Goal: Navigation & Orientation: Find specific page/section

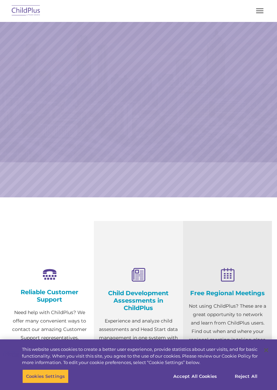
select select "MEDIUM"
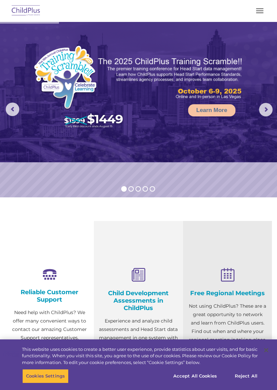
click at [22, 9] on img at bounding box center [26, 11] width 32 height 16
click at [21, 14] on img at bounding box center [26, 11] width 32 height 16
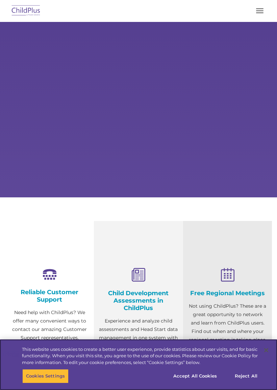
select select "MEDIUM"
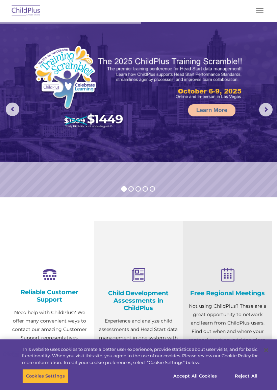
click at [217, 250] on div "Free Regional Meetings Not using ChildPlus? These are a great opportunity to ne…" at bounding box center [227, 324] width 89 height 207
click at [263, 107] on rs-arrow at bounding box center [266, 110] width 14 height 14
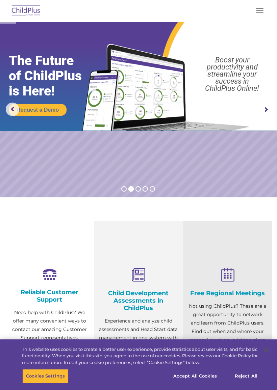
click at [273, 108] on img at bounding box center [138, 76] width 277 height 109
click at [265, 5] on button "button" at bounding box center [260, 10] width 14 height 11
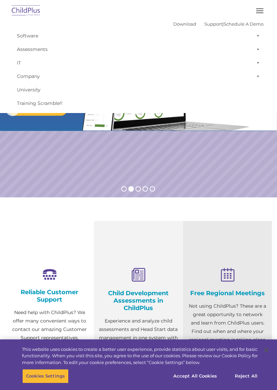
click at [34, 12] on img at bounding box center [26, 11] width 32 height 16
click at [28, 13] on img at bounding box center [26, 11] width 32 height 16
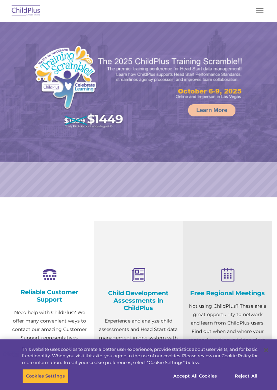
select select "MEDIUM"
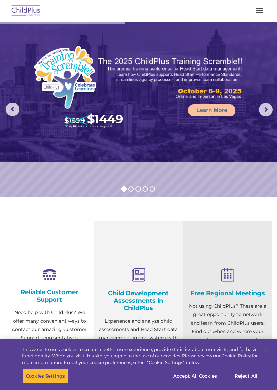
click at [261, 112] on rs-arrow at bounding box center [266, 110] width 14 height 14
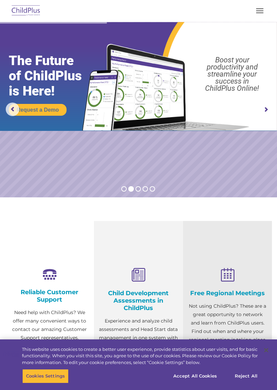
click at [17, 4] on img at bounding box center [26, 11] width 32 height 16
click at [24, 8] on img at bounding box center [26, 11] width 32 height 16
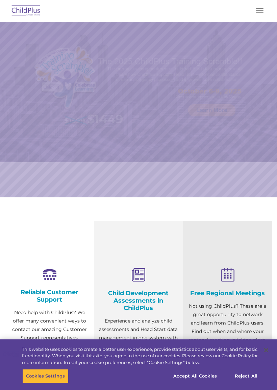
select select "MEDIUM"
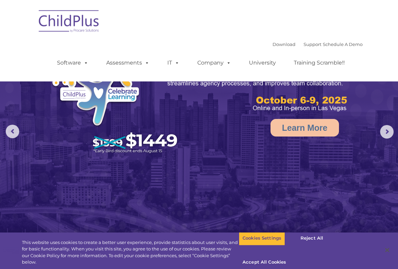
click at [118, 64] on link "Assessments" at bounding box center [128, 63] width 57 height 14
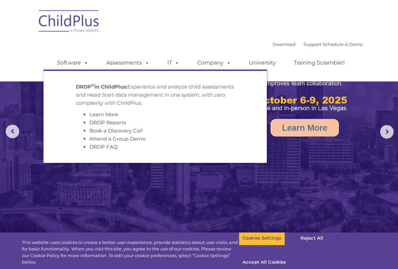
click at [132, 62] on link "Assessments" at bounding box center [128, 63] width 57 height 14
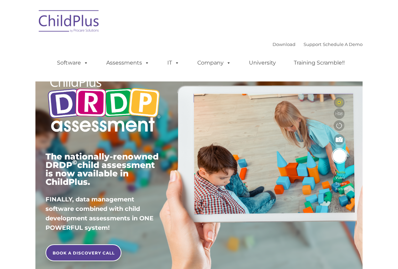
type input ""
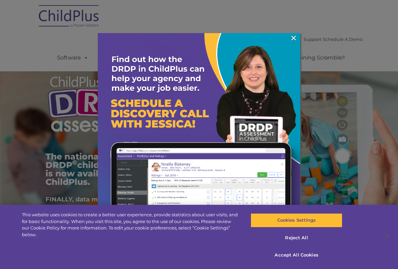
click at [293, 36] on link "×" at bounding box center [294, 38] width 8 height 7
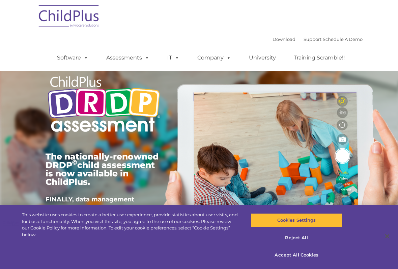
click at [53, 20] on img at bounding box center [69, 17] width 68 height 34
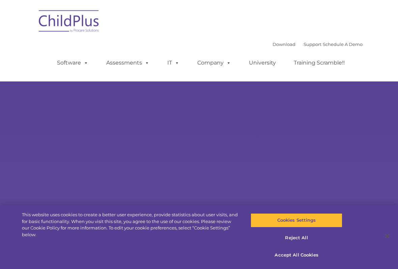
type input ""
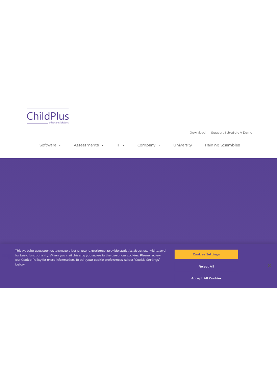
scroll to position [-9, 0]
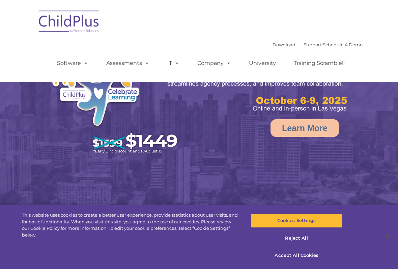
select select "MEDIUM"
